Goal: Task Accomplishment & Management: Manage account settings

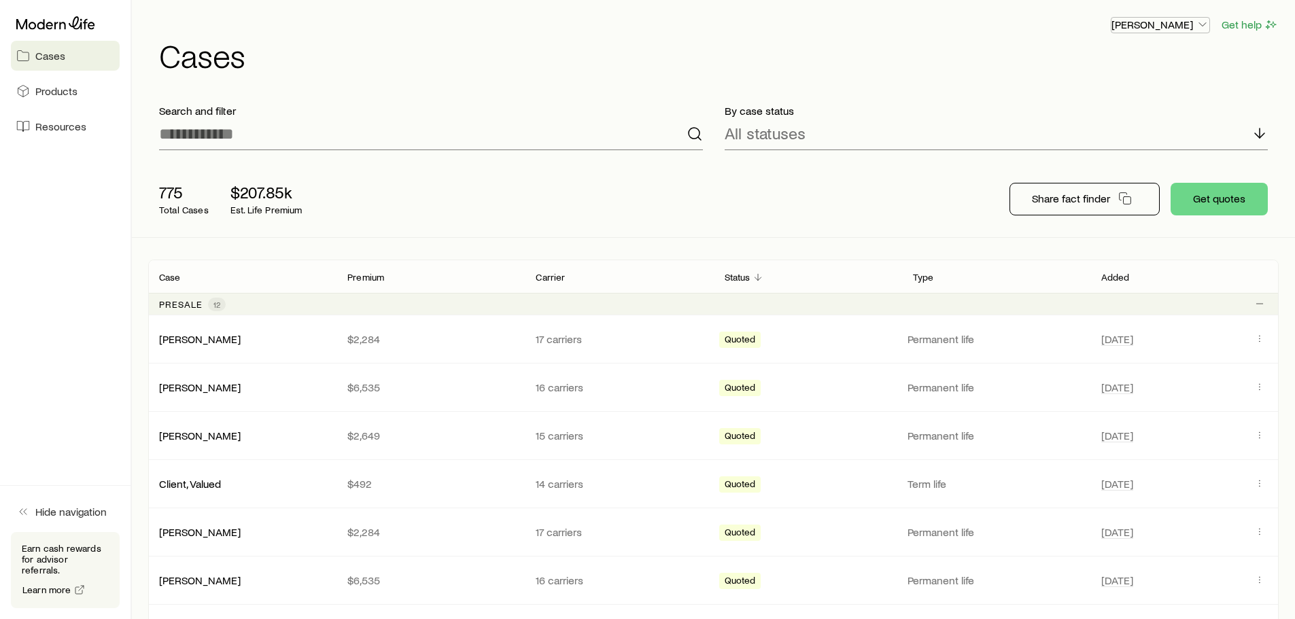
click at [1204, 24] on icon "button" at bounding box center [1203, 25] width 14 height 14
click at [1090, 128] on span "Sign out" at bounding box center [1095, 128] width 37 height 14
